Goal: Check status: Check status

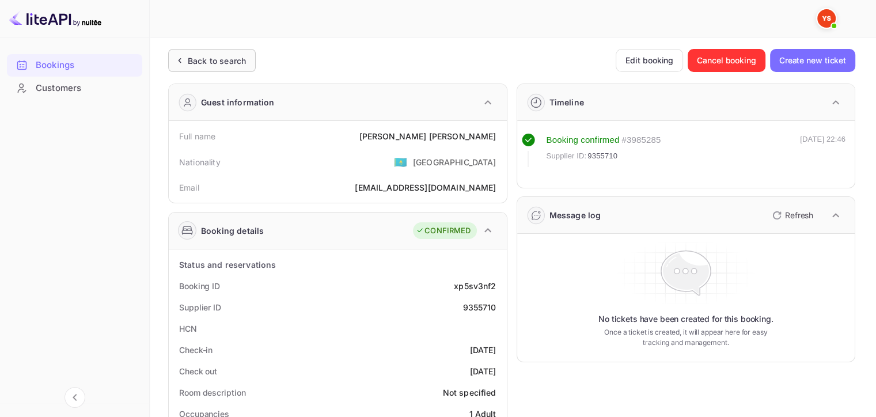
click at [202, 52] on div "Back to search" at bounding box center [212, 60] width 88 height 23
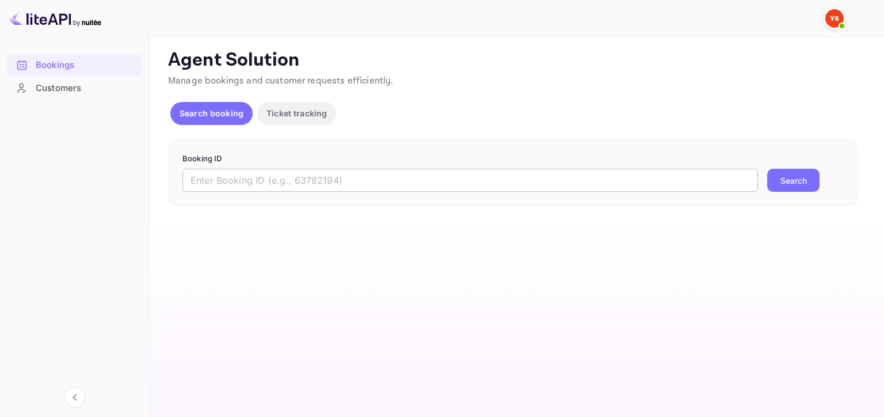
click at [389, 185] on input "text" at bounding box center [471, 180] width 576 height 23
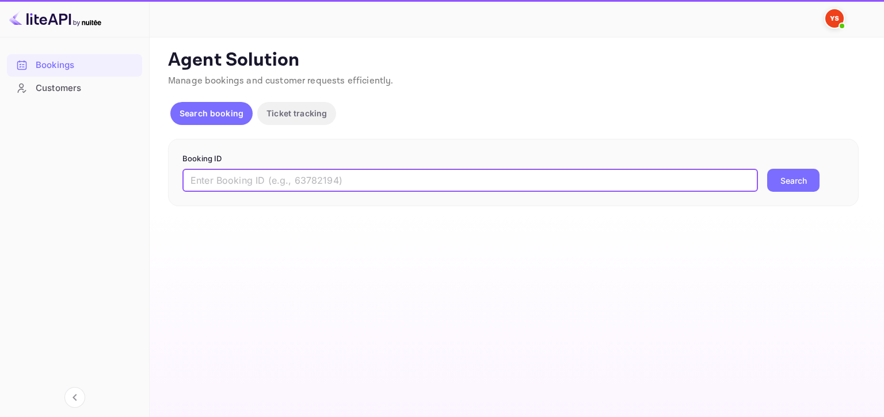
paste input "6890144"
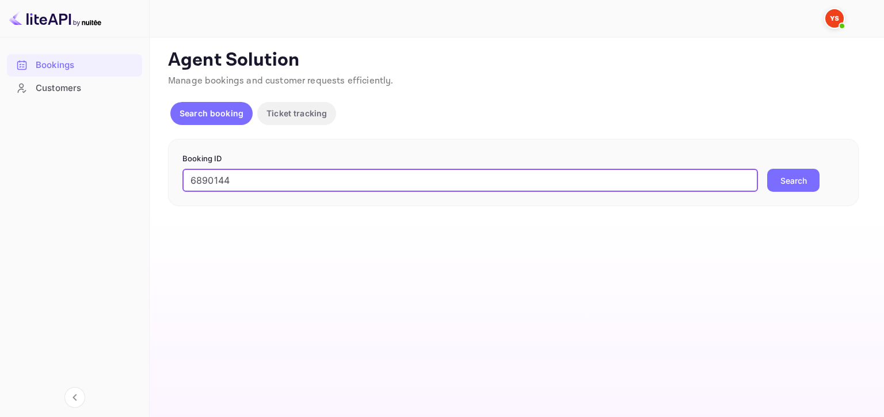
type input "6890144"
click at [797, 182] on button "Search" at bounding box center [794, 180] width 52 height 23
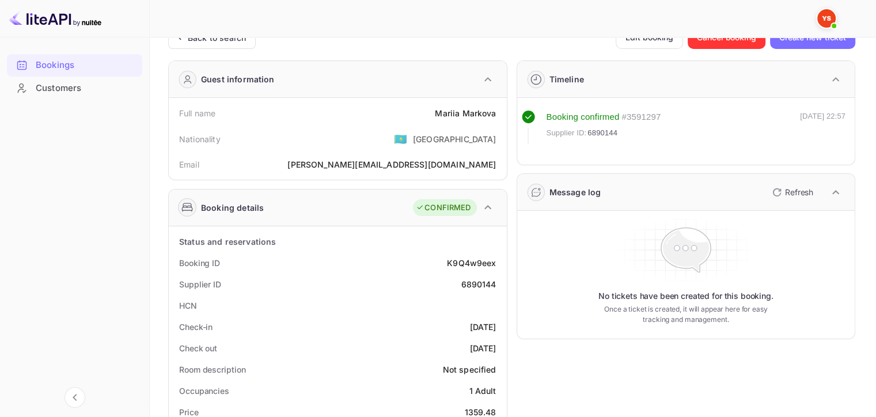
scroll to position [58, 0]
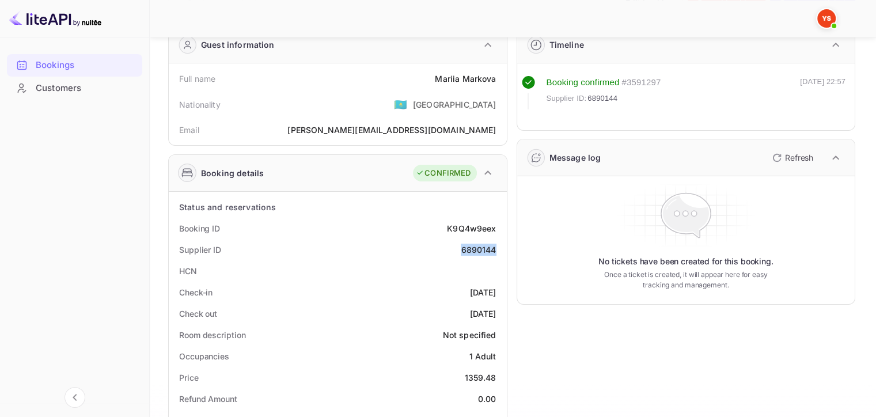
drag, startPoint x: 457, startPoint y: 252, endPoint x: 495, endPoint y: 249, distance: 38.1
click at [495, 249] on div "Supplier ID 6890144" at bounding box center [337, 249] width 329 height 21
copy div "6890144"
drag, startPoint x: 435, startPoint y: 78, endPoint x: 493, endPoint y: 77, distance: 58.2
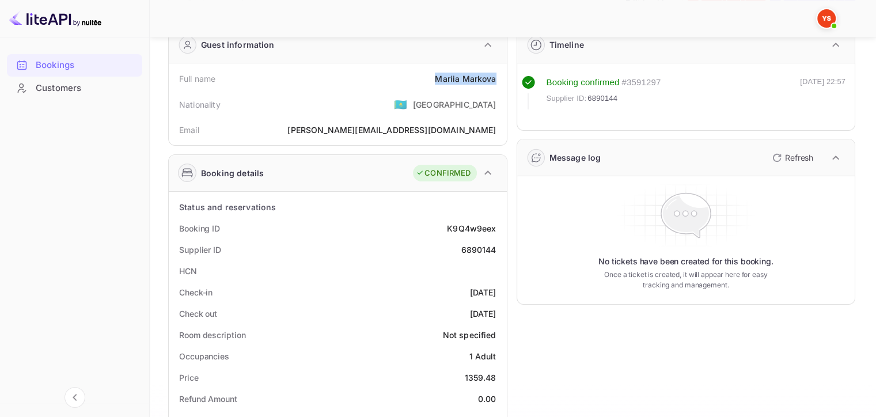
click at [493, 77] on div "[PERSON_NAME]" at bounding box center [465, 79] width 61 height 12
copy div "[PERSON_NAME]"
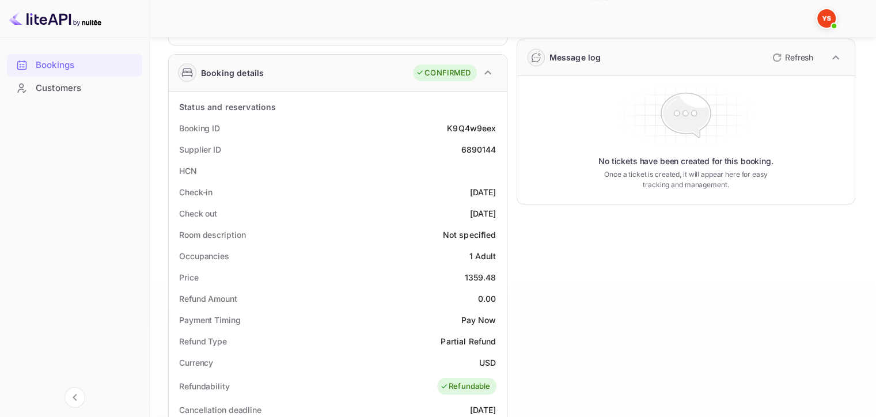
scroll to position [230, 0]
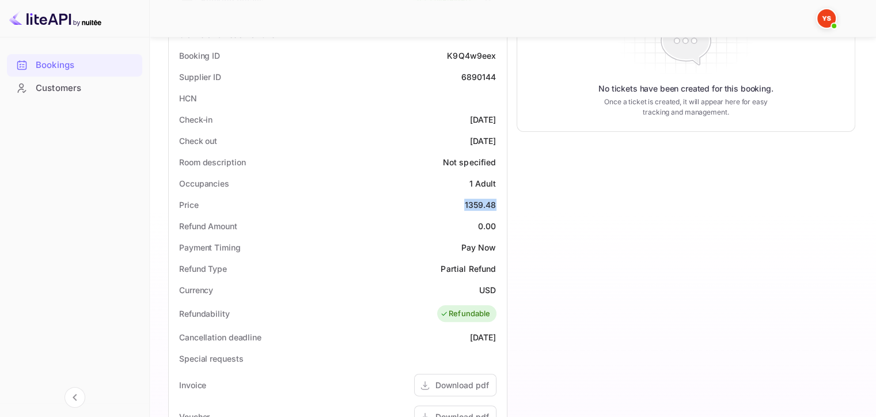
drag, startPoint x: 475, startPoint y: 202, endPoint x: 502, endPoint y: 200, distance: 27.2
click at [502, 200] on div "Status and reservations Booking ID K9Q4w9eex Supplier ID 6890144 HCN Check-in […" at bounding box center [338, 336] width 338 height 635
copy div "1359.48"
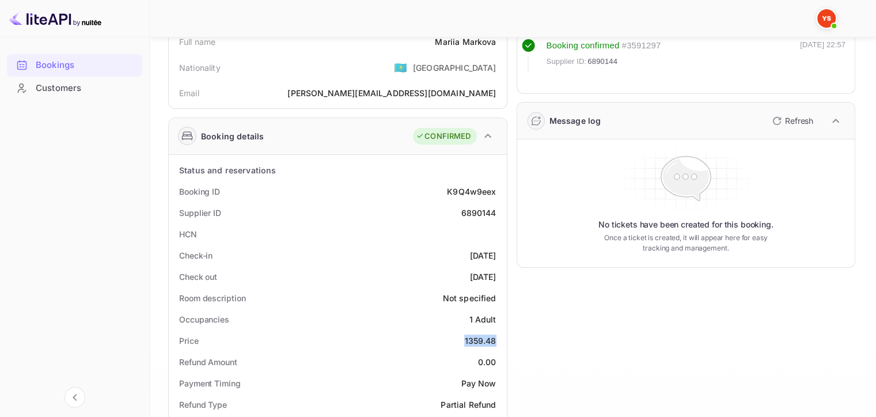
scroll to position [0, 0]
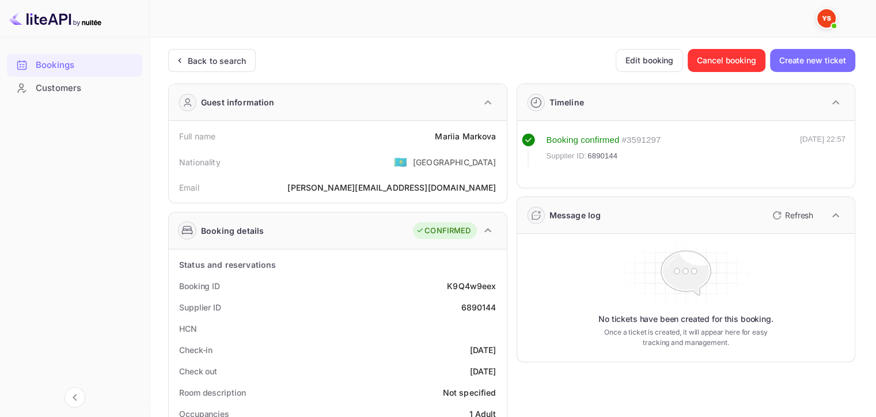
click at [184, 55] on icon at bounding box center [179, 61] width 12 height 12
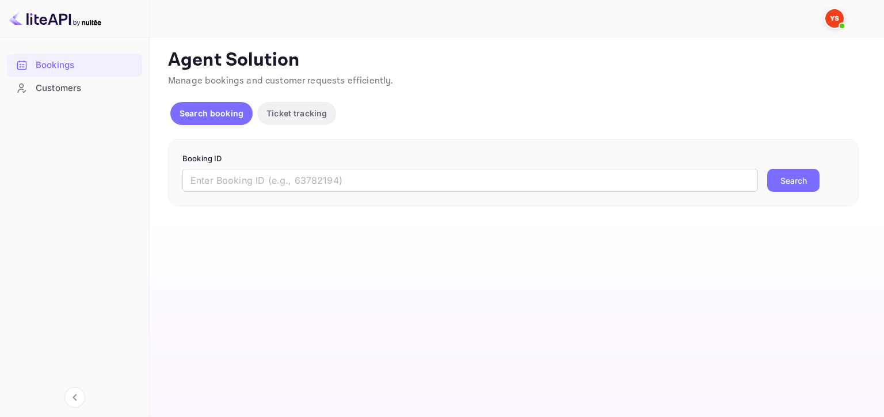
drag, startPoint x: 433, startPoint y: 190, endPoint x: 514, endPoint y: 192, distance: 80.6
click at [433, 190] on input "text" at bounding box center [471, 180] width 576 height 23
paste input "9398938"
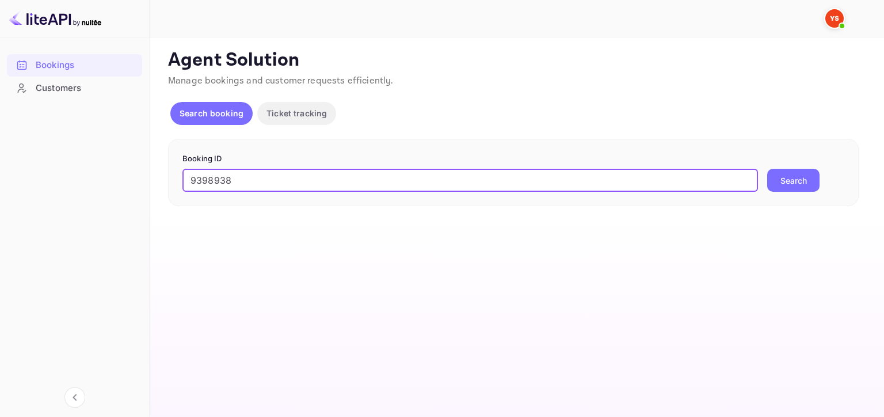
type input "9398938"
click at [799, 174] on button "Search" at bounding box center [794, 180] width 52 height 23
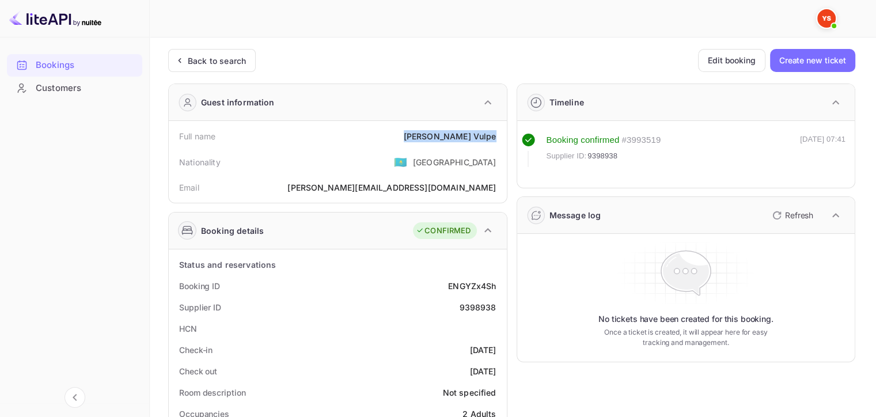
drag, startPoint x: 432, startPoint y: 135, endPoint x: 504, endPoint y: 134, distance: 72.0
click at [504, 134] on div "Full name [PERSON_NAME] Nationality 🇰🇿 [DEMOGRAPHIC_DATA] Email [EMAIL_ADDRESS]…" at bounding box center [338, 162] width 338 height 82
copy div "[PERSON_NAME]"
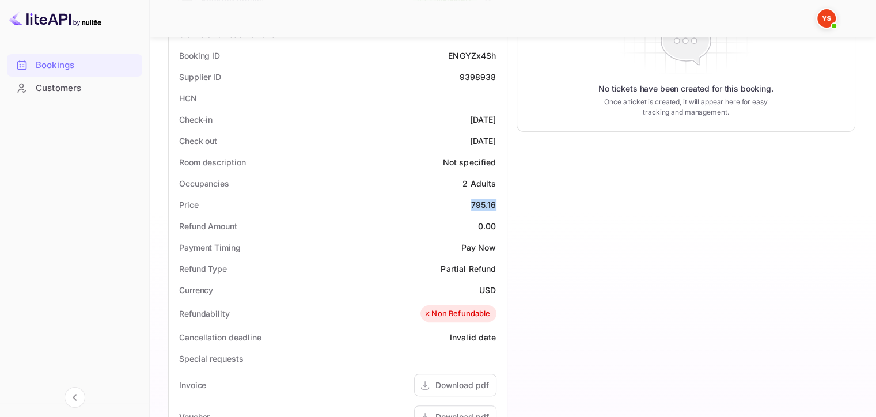
drag, startPoint x: 463, startPoint y: 203, endPoint x: 505, endPoint y: 202, distance: 42.0
click at [505, 202] on div "Status and reservations Booking ID ENGYZx4Sh Supplier ID 9398938 HCN Check-in […" at bounding box center [338, 336] width 338 height 635
copy div "795.16"
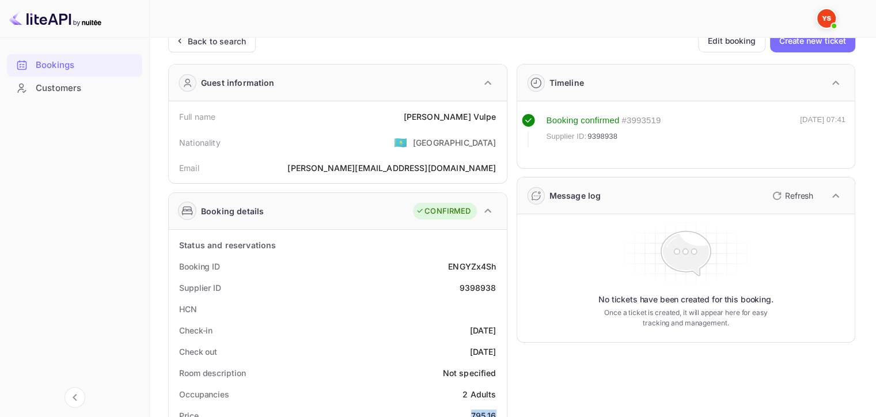
scroll to position [0, 0]
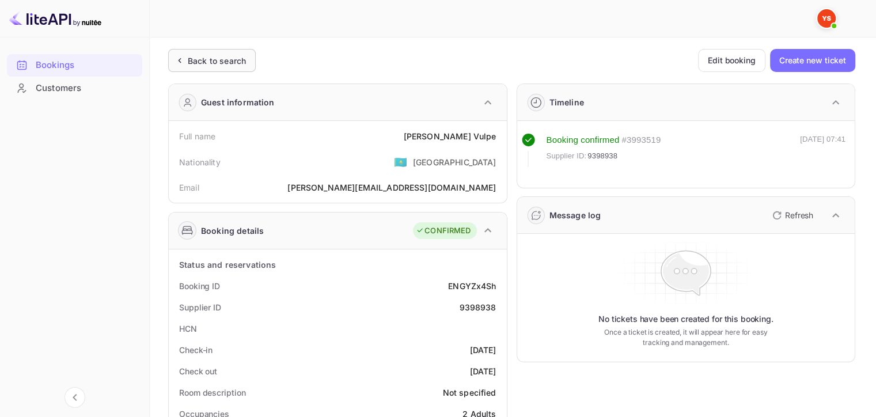
click at [205, 62] on div "Back to search" at bounding box center [217, 61] width 58 height 12
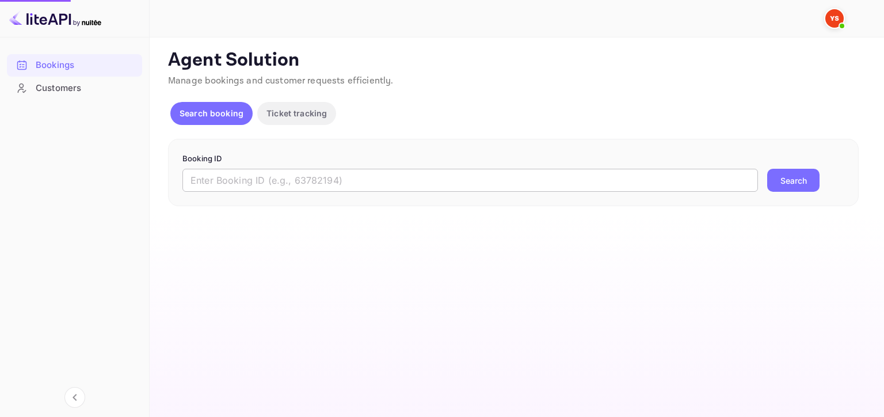
click at [458, 182] on input "text" at bounding box center [471, 180] width 576 height 23
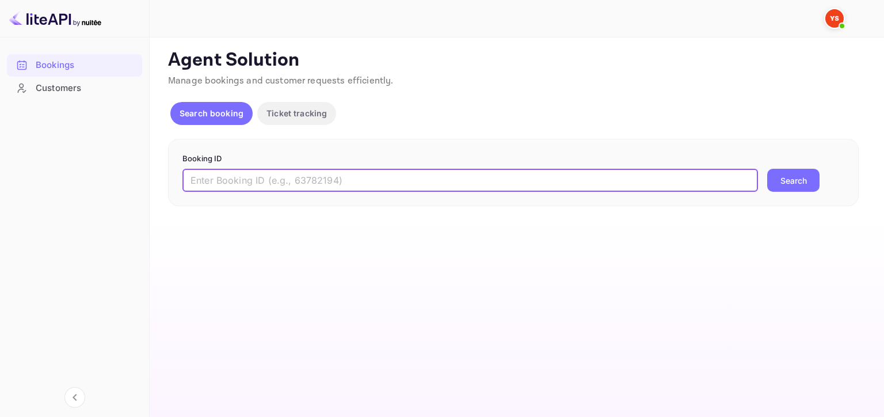
paste input "9389903"
type input "9389903"
drag, startPoint x: 769, startPoint y: 171, endPoint x: 791, endPoint y: 183, distance: 24.2
click at [779, 179] on button "Search" at bounding box center [794, 180] width 52 height 23
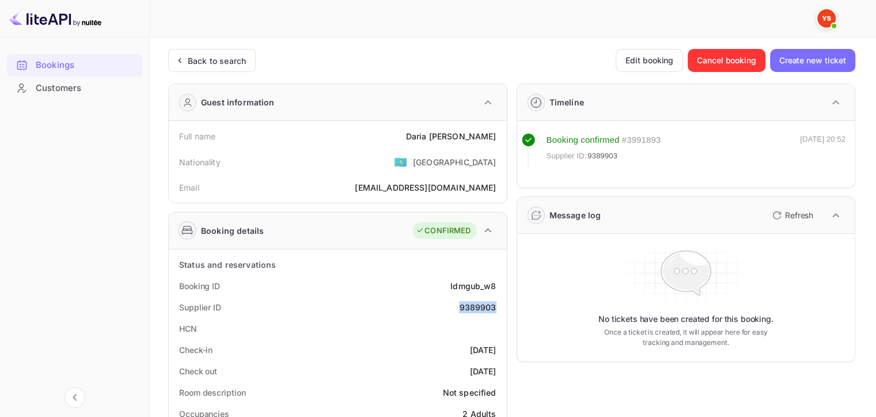
drag, startPoint x: 449, startPoint y: 312, endPoint x: 498, endPoint y: 309, distance: 49.1
click at [498, 309] on div "Supplier ID 9389903" at bounding box center [337, 307] width 329 height 21
copy div "9389903"
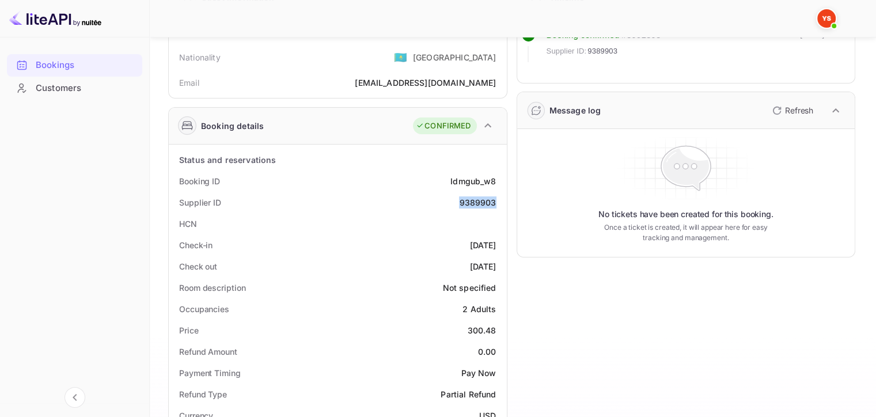
scroll to position [58, 0]
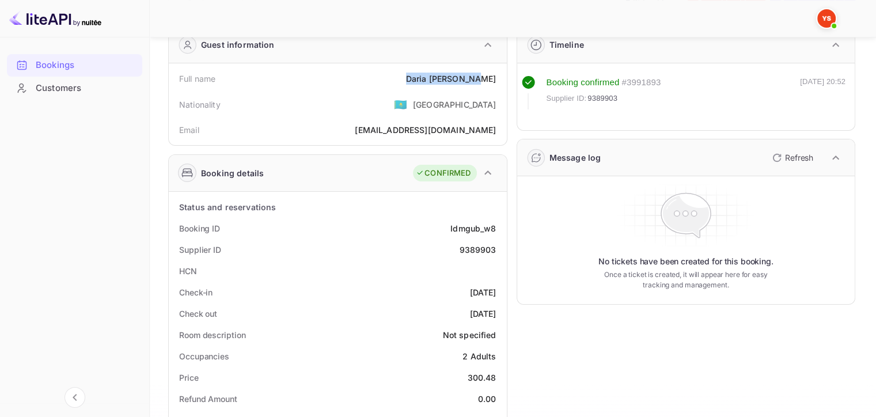
drag, startPoint x: 419, startPoint y: 82, endPoint x: 498, endPoint y: 75, distance: 78.6
click at [498, 75] on div "Full name [PERSON_NAME]" at bounding box center [337, 78] width 329 height 21
copy div "[PERSON_NAME]"
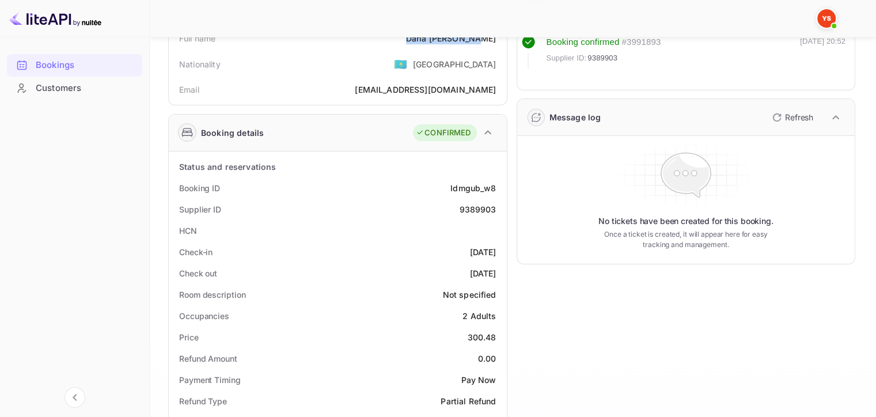
scroll to position [115, 0]
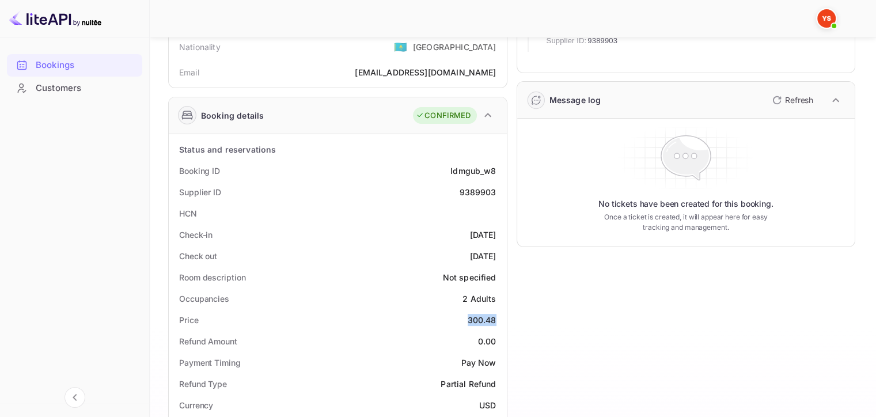
drag, startPoint x: 468, startPoint y: 320, endPoint x: 497, endPoint y: 312, distance: 30.6
click at [497, 312] on div "Price 300.48" at bounding box center [337, 319] width 329 height 21
copy div "300.48"
